Goal: Entertainment & Leisure: Consume media (video, audio)

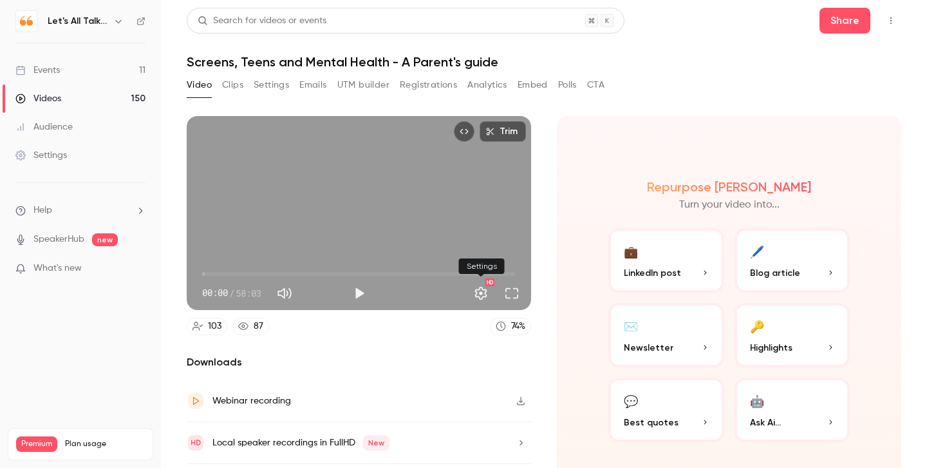
click at [482, 296] on button "Settings" at bounding box center [481, 293] width 26 height 26
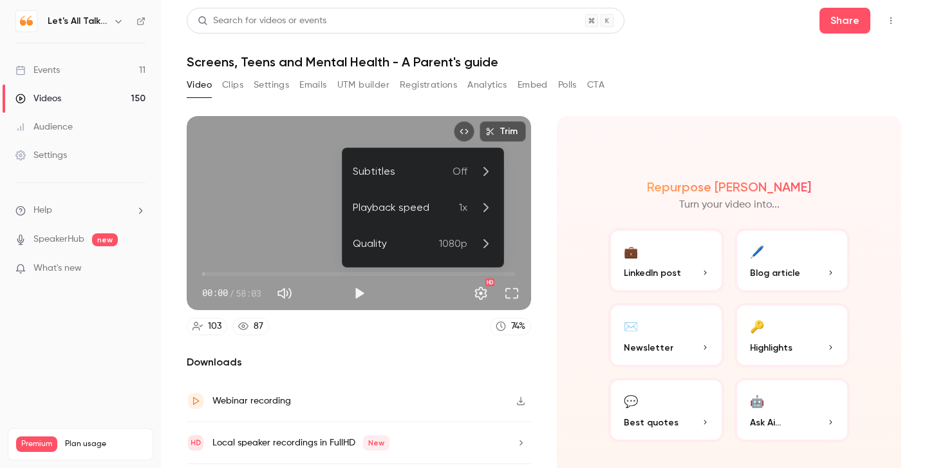
click at [668, 74] on div at bounding box center [463, 234] width 927 height 468
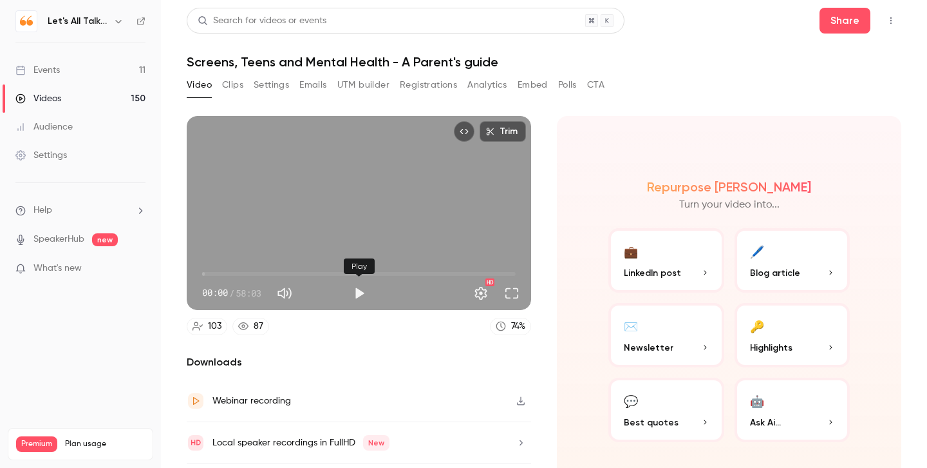
click at [364, 290] on button "Play" at bounding box center [359, 293] width 26 height 26
click at [363, 290] on button "Pause" at bounding box center [359, 293] width 26 height 26
type input "****"
click at [281, 84] on button "Settings" at bounding box center [271, 85] width 35 height 21
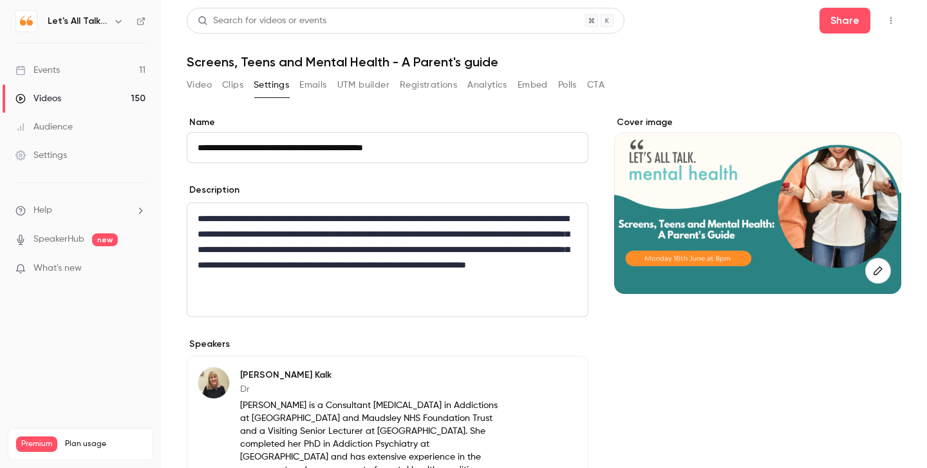
click at [444, 90] on button "Registrations" at bounding box center [428, 85] width 57 height 21
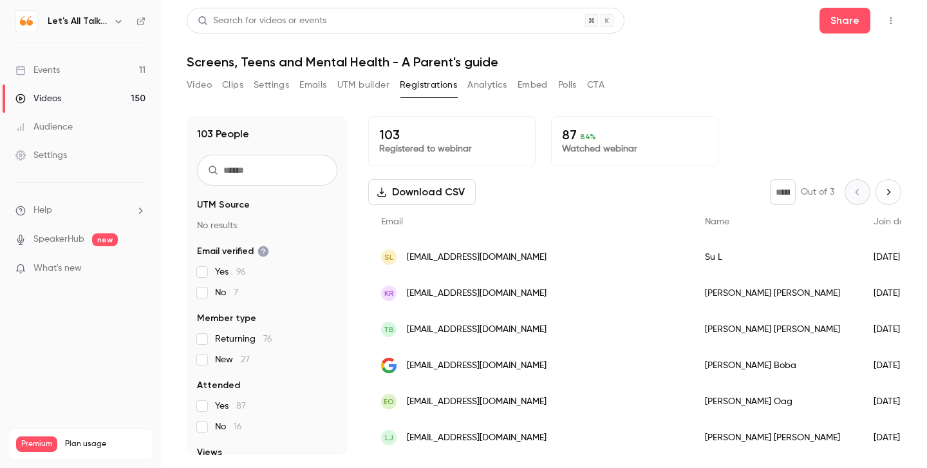
click at [200, 86] on button "Video" at bounding box center [199, 85] width 25 height 21
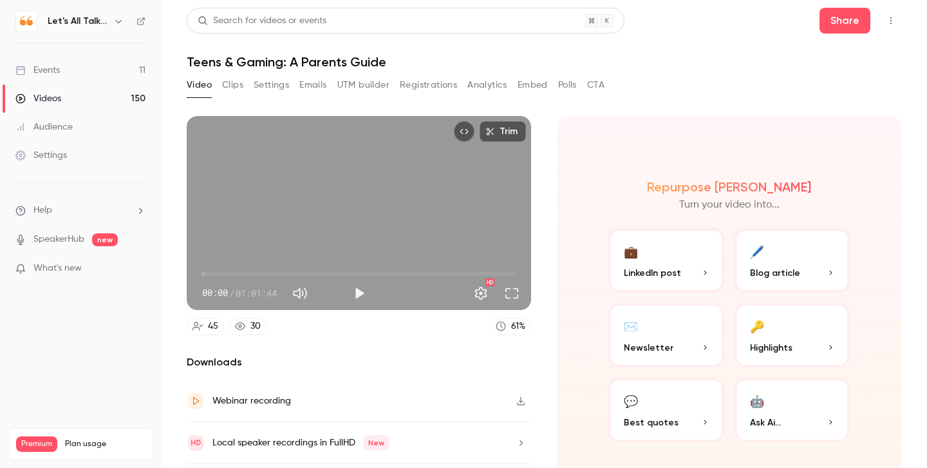
click at [685, 64] on h1 "Teens & Gaming: A Parents Guide" at bounding box center [544, 61] width 715 height 15
click at [355, 294] on button "Play" at bounding box center [359, 293] width 26 height 26
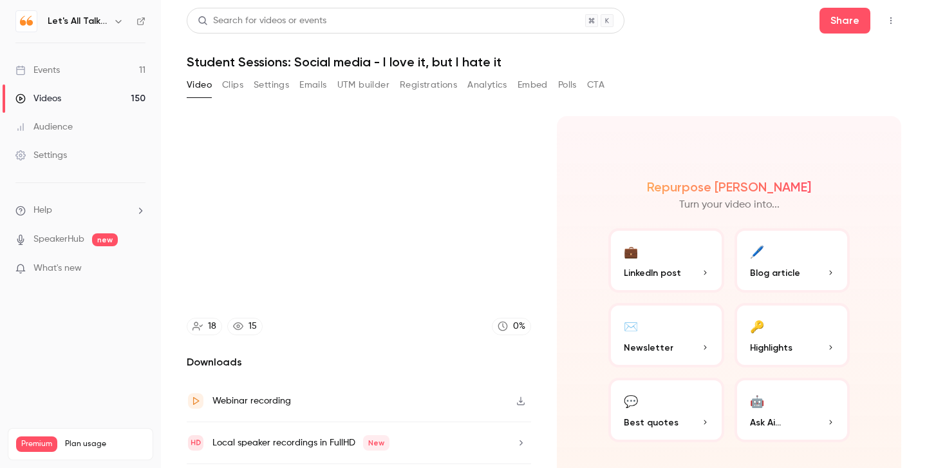
click at [697, 78] on div "Video Clips Settings Emails UTM builder Registrations Analytics Embed Polls CTA" at bounding box center [544, 88] width 715 height 26
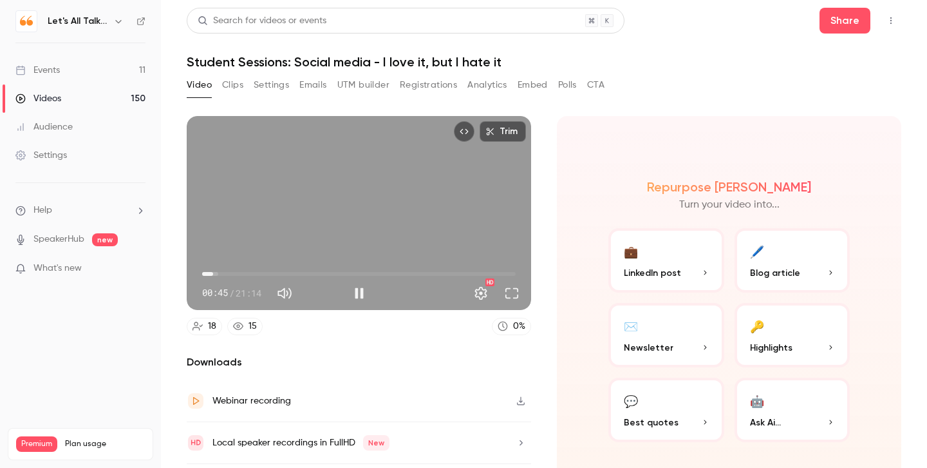
click at [410, 191] on div "Trim 00:45 00:45 / 21:14 HD" at bounding box center [359, 213] width 345 height 194
type input "****"
